Goal: Navigation & Orientation: Find specific page/section

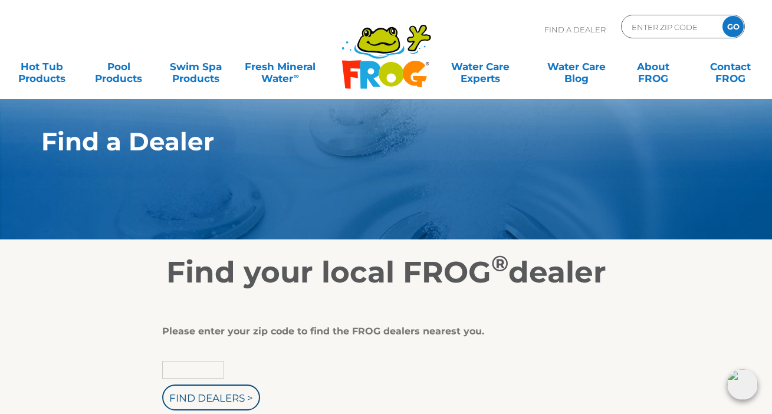
click at [193, 374] on input "text" at bounding box center [193, 370] width 62 height 18
type input "33330"
click at [220, 397] on input "Find Dealers >" at bounding box center [211, 397] width 98 height 26
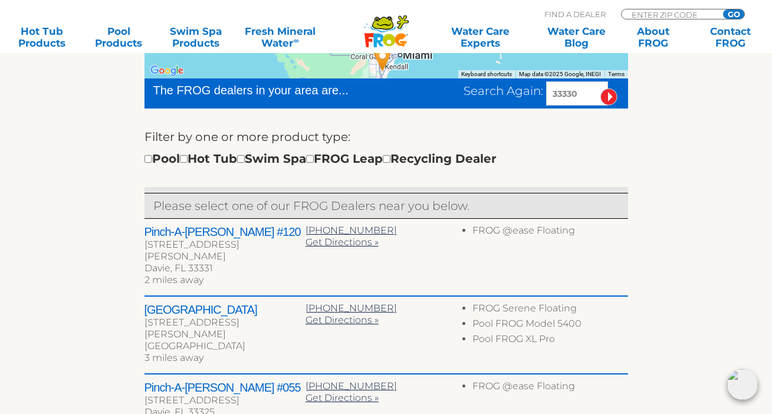
scroll to position [354, 0]
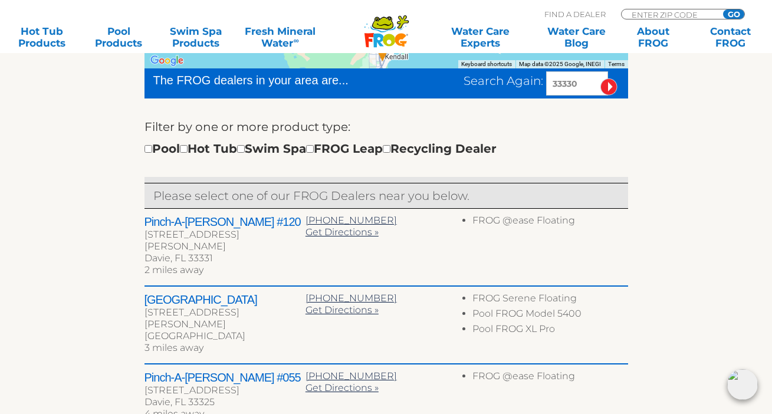
click at [182, 218] on h2 "Pinch-A-Penny #120" at bounding box center [224, 222] width 161 height 14
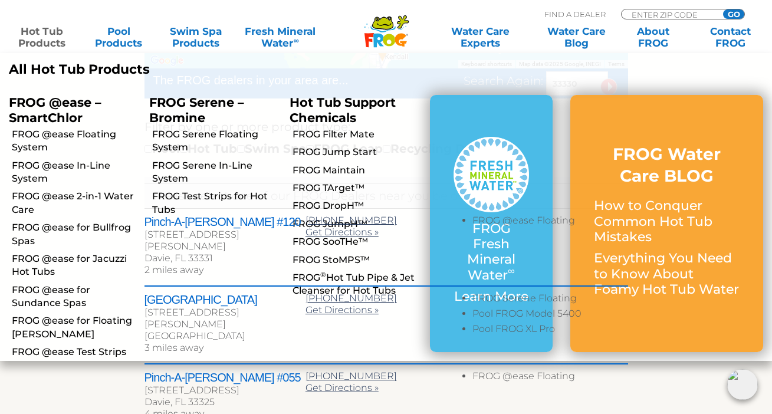
click at [54, 38] on link "Hot Tub Products" at bounding box center [42, 37] width 60 height 24
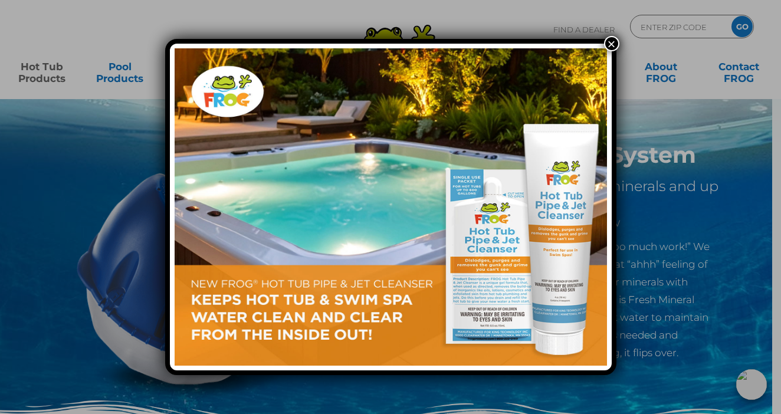
click at [612, 44] on button "×" at bounding box center [611, 43] width 15 height 15
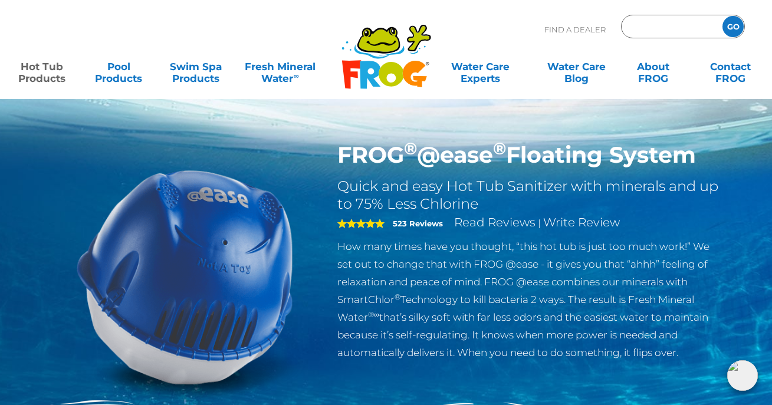
click at [659, 28] on input "Zip Code Form" at bounding box center [670, 26] width 80 height 17
type input "33330"
click at [737, 31] on input "GO" at bounding box center [732, 26] width 21 height 21
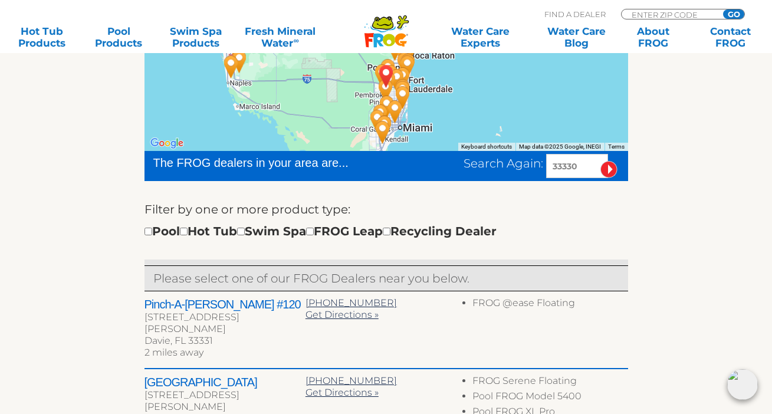
scroll to position [284, 0]
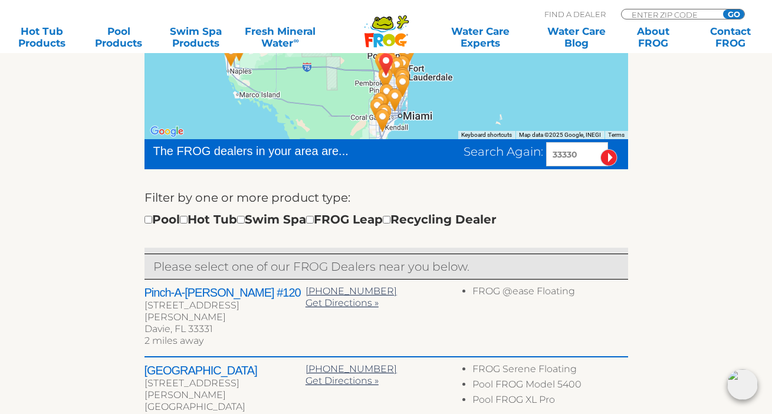
click at [187, 221] on input "checkbox" at bounding box center [184, 220] width 8 height 8
checkbox input "true"
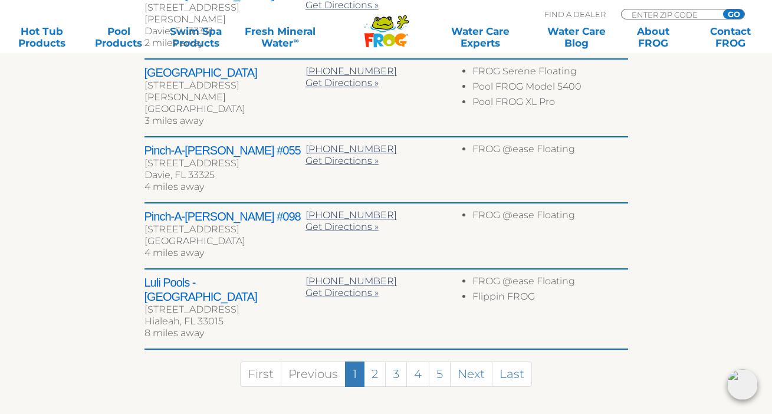
scroll to position [589, 0]
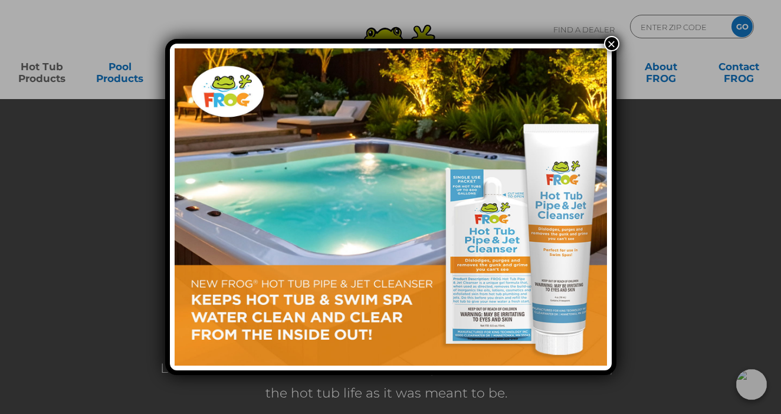
click at [615, 44] on button "×" at bounding box center [611, 43] width 15 height 15
